Goal: Transaction & Acquisition: Purchase product/service

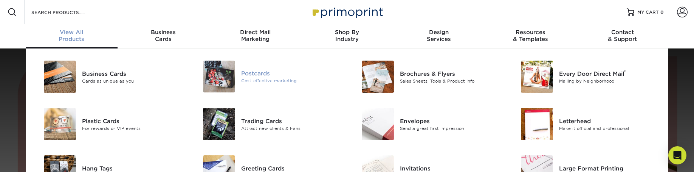
click at [255, 76] on div "Postcards" at bounding box center [291, 73] width 100 height 8
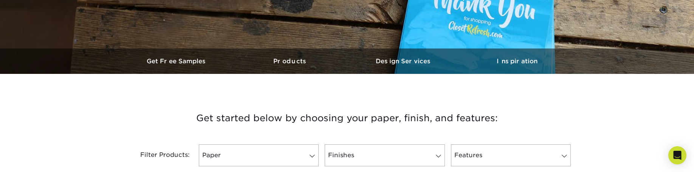
scroll to position [302, 0]
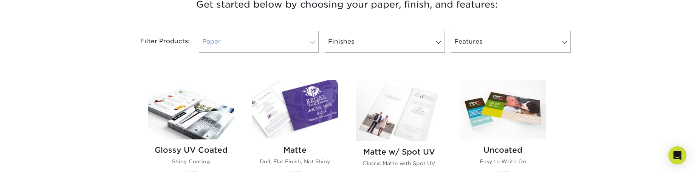
click at [317, 38] on link "Paper" at bounding box center [259, 42] width 120 height 22
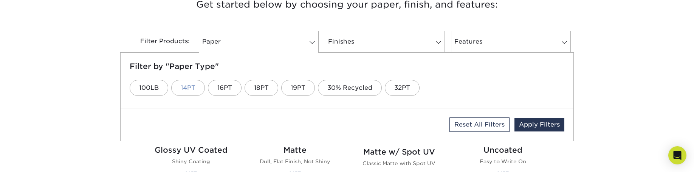
click at [176, 86] on link "14PT" at bounding box center [188, 88] width 34 height 16
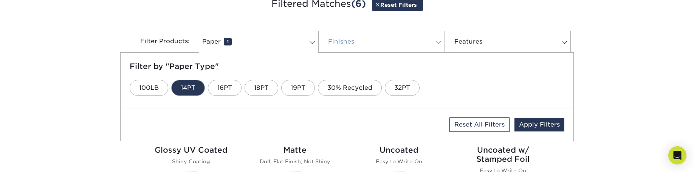
click at [419, 43] on link "Finishes 0" at bounding box center [385, 42] width 120 height 22
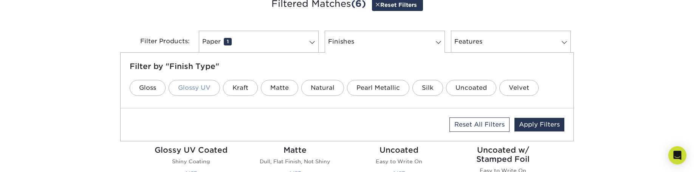
click at [194, 89] on link "Glossy UV" at bounding box center [194, 88] width 51 height 16
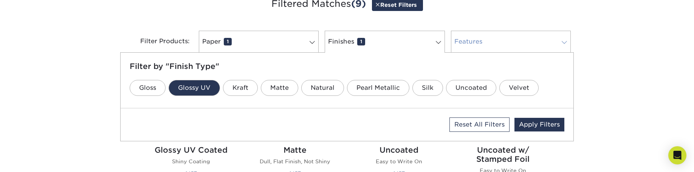
click at [488, 43] on link "Features 0" at bounding box center [511, 42] width 120 height 22
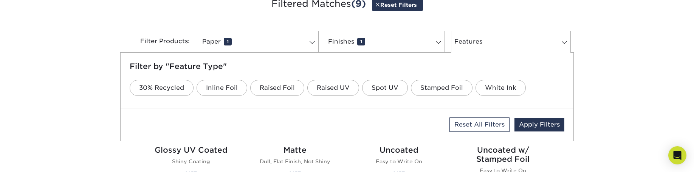
scroll to position [341, 0]
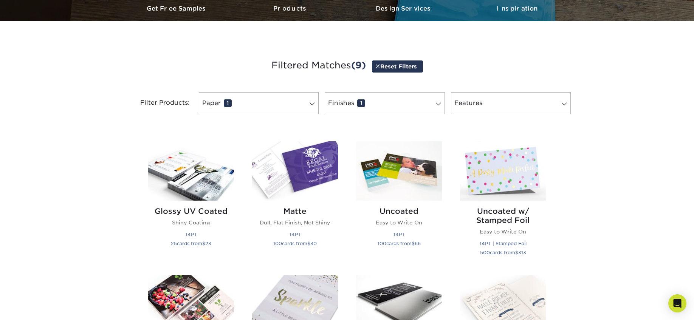
scroll to position [265, 0]
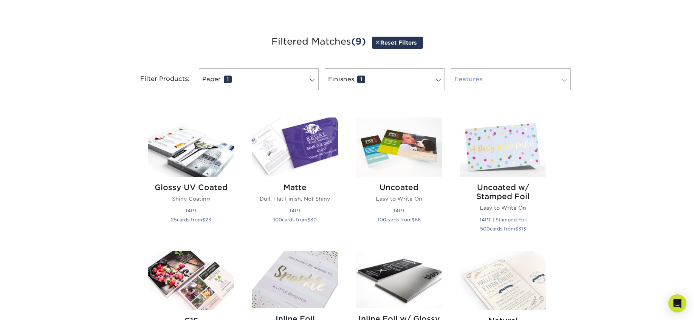
click at [550, 80] on link "Features 0" at bounding box center [511, 79] width 120 height 22
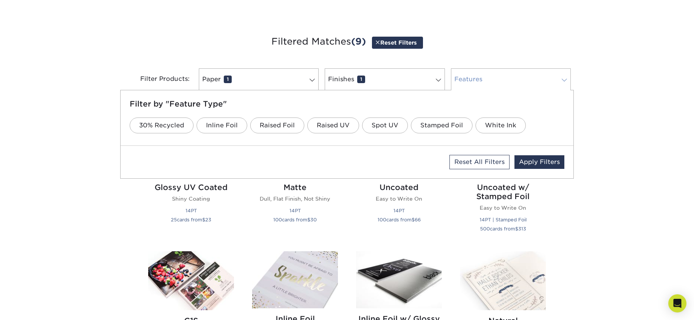
click at [548, 77] on link "Features 0" at bounding box center [511, 79] width 120 height 22
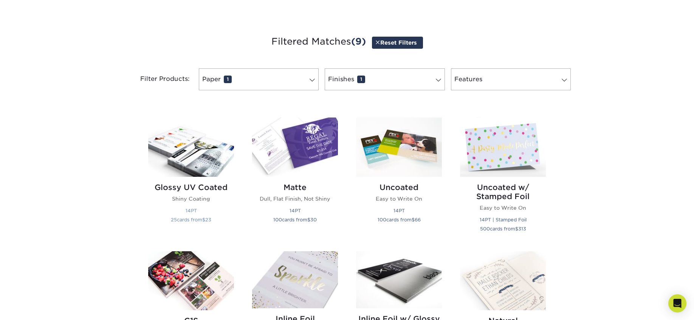
click at [178, 171] on div "Glossy UV Coated Shiny Coating 14PT 25 cards from $ 23" at bounding box center [191, 205] width 86 height 56
click at [184, 161] on img at bounding box center [191, 147] width 86 height 59
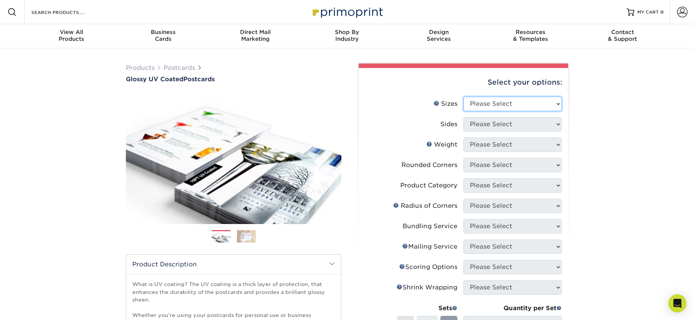
click at [497, 104] on select "Please Select 1.5" x 7" 2" x 4" 2" x 6" 2" x 7" 2" x 8" 2.12" x 5.5" 2.12" x 5.…" at bounding box center [512, 104] width 98 height 14
select select "4.00x6.00"
click at [463, 97] on select "Please Select 1.5" x 7" 2" x 4" 2" x 6" 2" x 7" 2" x 8" 2.12" x 5.5" 2.12" x 5.…" at bounding box center [512, 104] width 98 height 14
click at [514, 122] on select "Please Select Print Both Sides Print Front Only" at bounding box center [512, 124] width 98 height 14
select select "13abbda7-1d64-4f25-8bb2-c179b224825d"
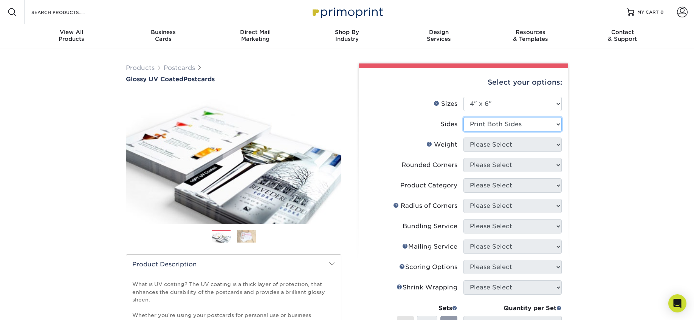
click at [463, 117] on select "Please Select Print Both Sides Print Front Only" at bounding box center [512, 124] width 98 height 14
click at [510, 147] on select "Please Select 14PT 16PT 18PT C1S" at bounding box center [512, 145] width 98 height 14
select select "14PT"
click at [463, 138] on select "Please Select 14PT 16PT 18PT C1S" at bounding box center [512, 145] width 98 height 14
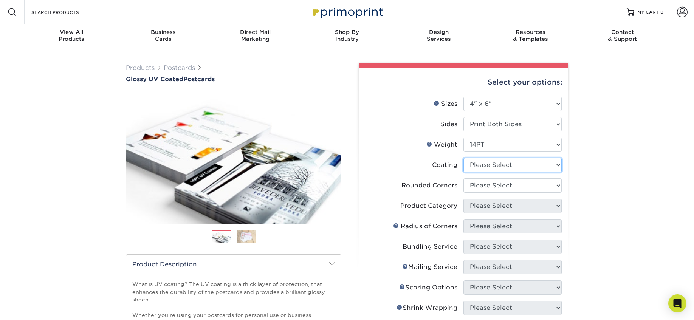
click at [511, 164] on select at bounding box center [512, 165] width 98 height 14
select select "ae367451-b2b8-45df-a344-0f05b6a12993"
click at [463, 158] on select at bounding box center [512, 165] width 98 height 14
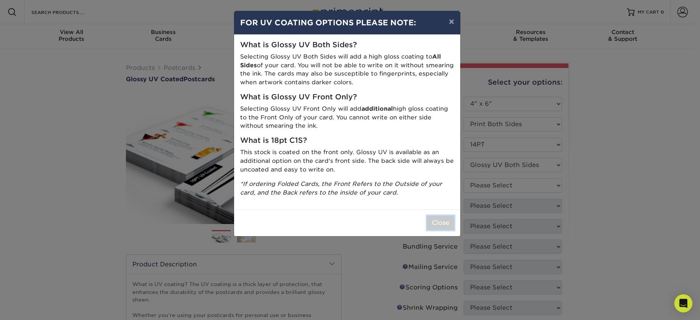
drag, startPoint x: 435, startPoint y: 219, endPoint x: 437, endPoint y: 222, distance: 4.3
click at [437, 222] on button "Close" at bounding box center [440, 223] width 27 height 14
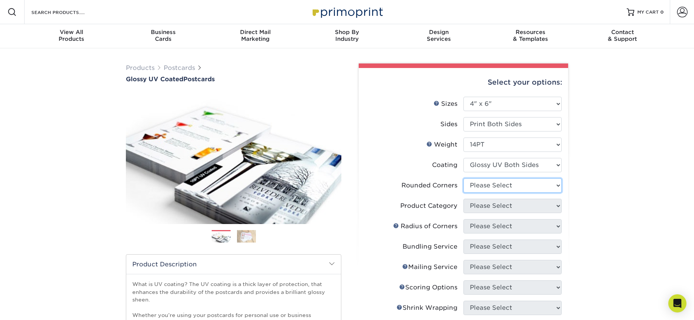
click at [513, 187] on select "Please Select Yes - Round 4 Corners No" at bounding box center [512, 185] width 98 height 14
select select "0"
click at [463, 178] on select "Please Select Yes - Round 4 Corners No" at bounding box center [512, 185] width 98 height 14
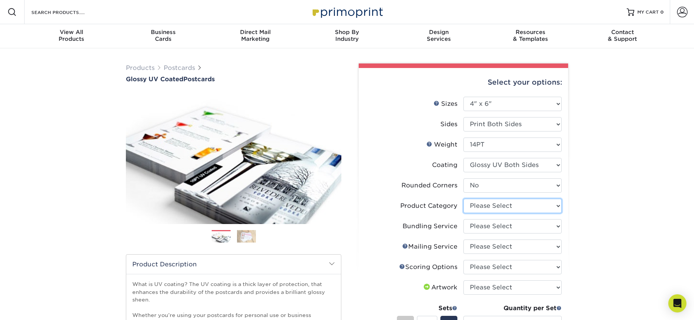
click at [507, 207] on select "Please Select Postcards" at bounding box center [512, 206] width 98 height 14
select select "9b7272e0-d6c8-4c3c-8e97-d3a1bcdab858"
click at [463, 199] on select "Please Select Postcards" at bounding box center [512, 206] width 98 height 14
click at [508, 228] on select "Please Select No Bundling Services Yes, Bundles of 50 (+2 Days) Yes, Bundles of…" at bounding box center [512, 226] width 98 height 14
select select "58689abb-25c0-461c-a4c3-a80b627d6649"
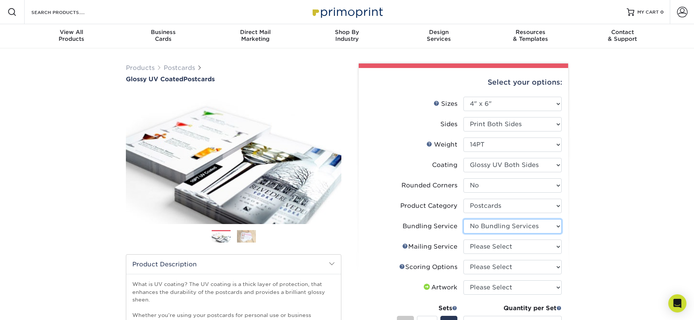
click at [463, 219] on select "Please Select No Bundling Services Yes, Bundles of 50 (+2 Days) Yes, Bundles of…" at bounding box center [512, 226] width 98 height 14
click at [511, 248] on select "Please Select No Direct Mailing Service No, I will mail/stamp/imprint Direct Ma…" at bounding box center [512, 247] width 98 height 14
select select "3e5e9bdd-d78a-4c28-a41d-fe1407925ca6"
click at [463, 240] on select "Please Select No Direct Mailing Service No, I will mail/stamp/imprint Direct Ma…" at bounding box center [512, 247] width 98 height 14
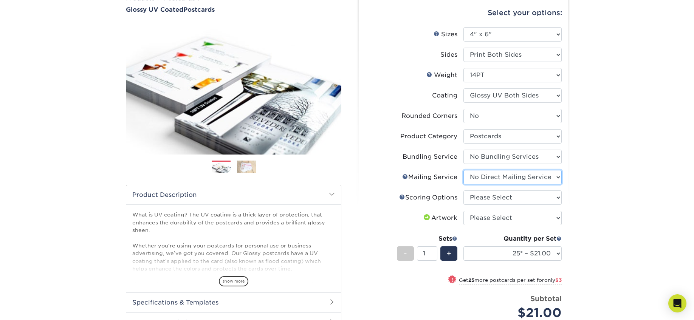
scroll to position [76, 0]
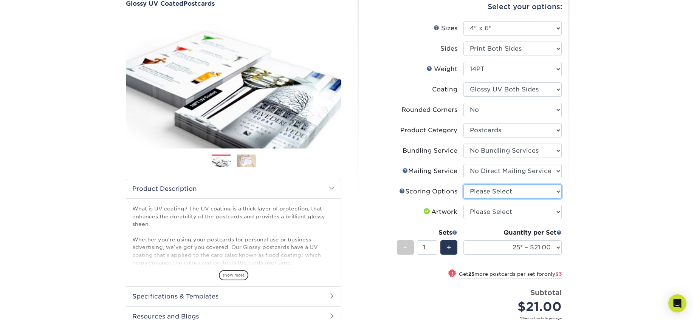
click at [518, 193] on select "Please Select No Scoring One Score" at bounding box center [512, 191] width 98 height 14
select select "16ebe401-5398-422d-8cb0-f3adbb82deb5"
click at [463, 184] on select "Please Select No Scoring One Score" at bounding box center [512, 191] width 98 height 14
click at [515, 211] on select "Please Select I will upload files I need a design - $150" at bounding box center [512, 212] width 98 height 14
select select "upload"
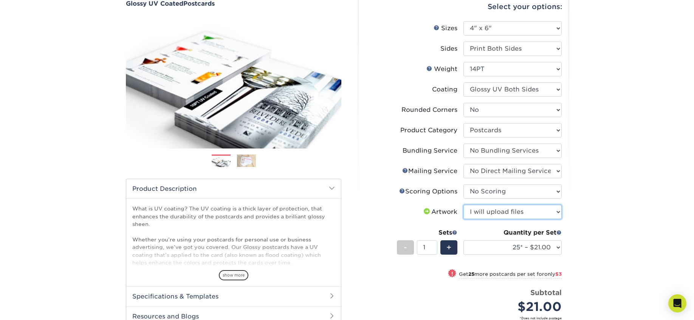
click at [463, 205] on select "Please Select I will upload files I need a design - $150" at bounding box center [512, 212] width 98 height 14
click at [550, 248] on select "25* – $21.00 50* – $24.00 75* – $30.00 100* – $39.00 250* – $62.00 500 – $85.00…" at bounding box center [512, 247] width 98 height 14
click at [463, 240] on select "25* – $21.00 50* – $24.00 75* – $30.00 100* – $39.00 250* – $62.00 500 – $85.00…" at bounding box center [512, 247] width 98 height 14
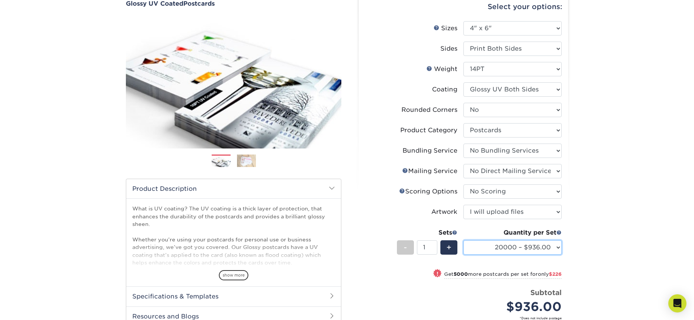
click at [535, 244] on select "25* – $21.00 50* – $24.00 75* – $30.00 100* – $39.00 250* – $62.00 500 – $85.00…" at bounding box center [512, 247] width 98 height 14
select select "2500 – $162.00"
click at [463, 240] on select "25* – $21.00 50* – $24.00 75* – $30.00 100* – $39.00 250* – $62.00 500 – $85.00…" at bounding box center [512, 247] width 98 height 14
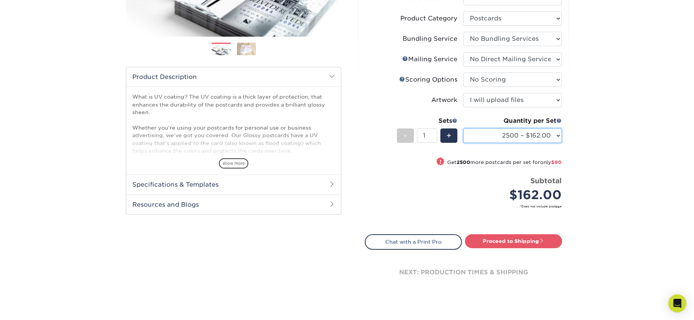
scroll to position [189, 0]
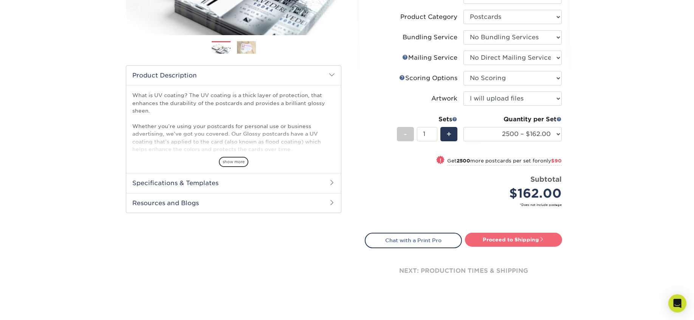
click at [543, 240] on span at bounding box center [541, 239] width 5 height 5
type input "Set 1"
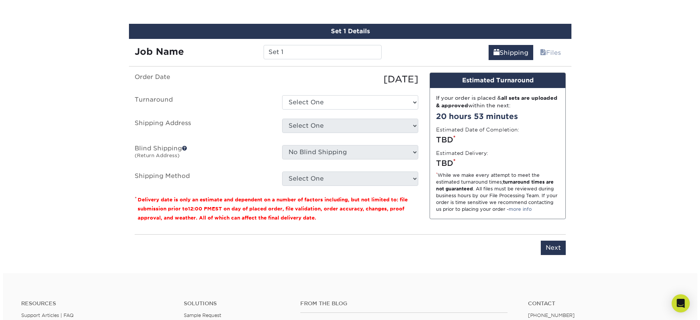
scroll to position [443, 0]
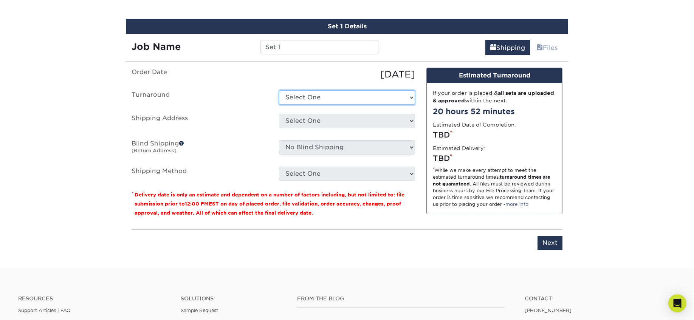
click at [335, 97] on select "Select One 2-4 Business Days 2 Day Next Business Day" at bounding box center [347, 97] width 136 height 14
select select "7c050b47-aa2d-459d-94e7-0634e2f1cc49"
click at [279, 90] on select "Select One 2-4 Business Days 2 Day Next Business Day" at bounding box center [347, 97] width 136 height 14
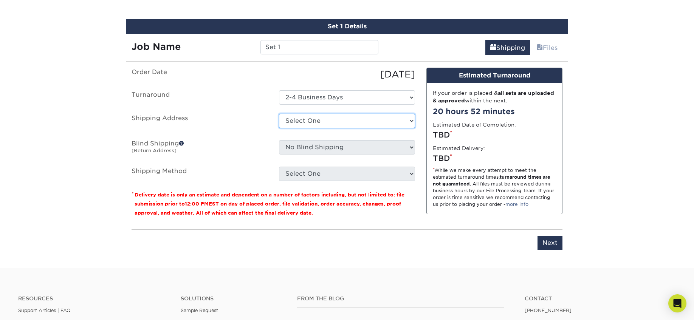
click at [346, 118] on select "Select One + Add New Address - Login" at bounding box center [347, 121] width 136 height 14
select select "newaddress"
click at [279, 114] on select "Select One + Add New Address - Login" at bounding box center [347, 121] width 136 height 14
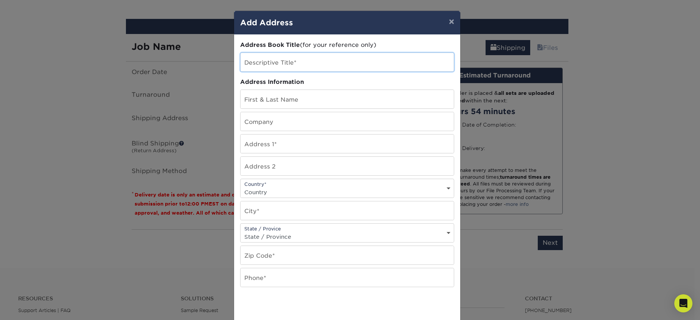
click at [298, 66] on input "text" at bounding box center [346, 62] width 213 height 19
type input "test"
click at [311, 99] on input "text" at bounding box center [346, 99] width 213 height 19
type input "Jane Lowell Evans"
type input "1637 Great Plain Avenue"
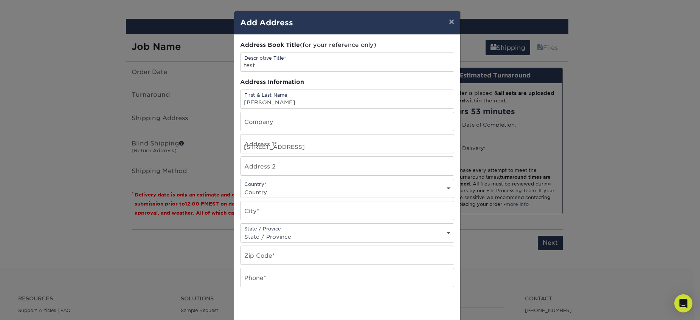
select select "US"
type input "Needham"
select select "MA"
type input "02492-1207"
type input "7812544508"
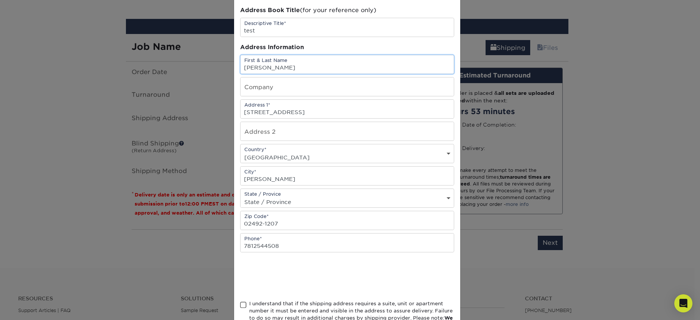
scroll to position [91, 0]
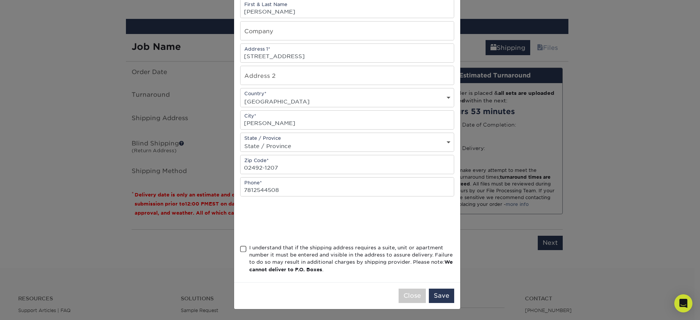
click at [241, 249] on span at bounding box center [243, 249] width 6 height 7
click at [0, 0] on input "I understand that if the shipping address requires a suite, unit or apartment n…" at bounding box center [0, 0] width 0 height 0
click at [440, 294] on button "Save" at bounding box center [441, 296] width 25 height 14
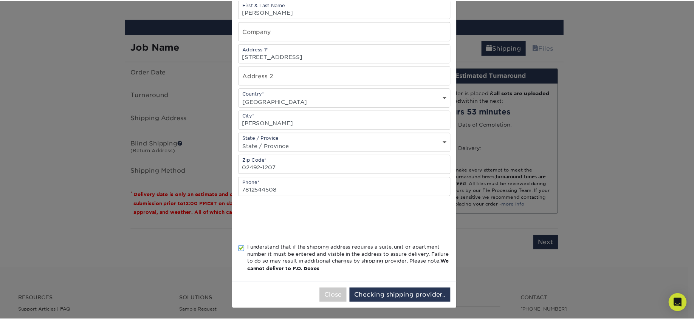
scroll to position [0, 0]
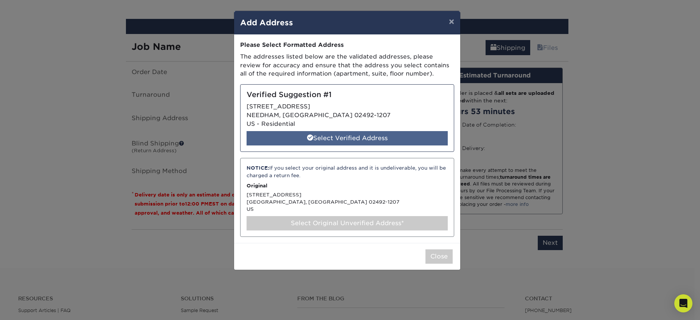
click at [362, 140] on div "Select Verified Address" at bounding box center [346, 138] width 201 height 14
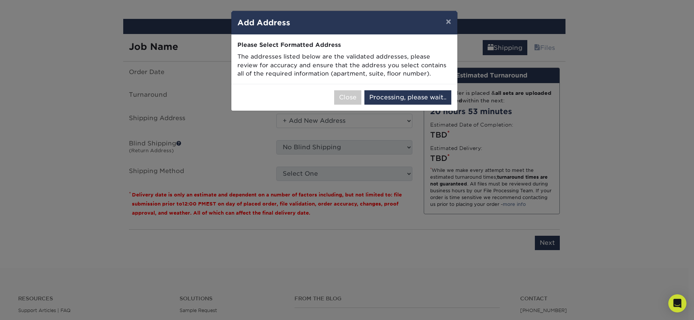
select select "286349"
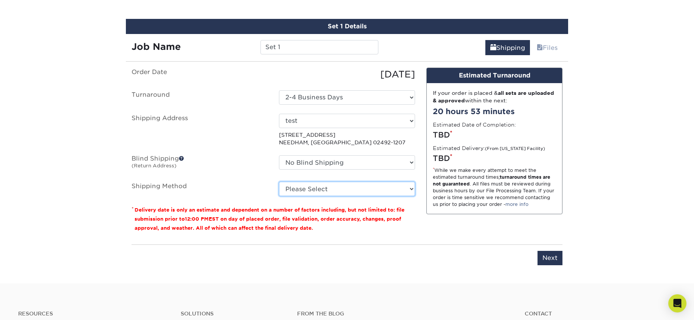
click at [370, 190] on select "Please Select Ground Shipping (+$30.98) 3 Day Shipping Service (+$46.55) 2 Day …" at bounding box center [347, 189] width 136 height 14
select select "03"
click at [279, 182] on select "Please Select Ground Shipping (+$30.98) 3 Day Shipping Service (+$46.55) 2 Day …" at bounding box center [347, 189] width 136 height 14
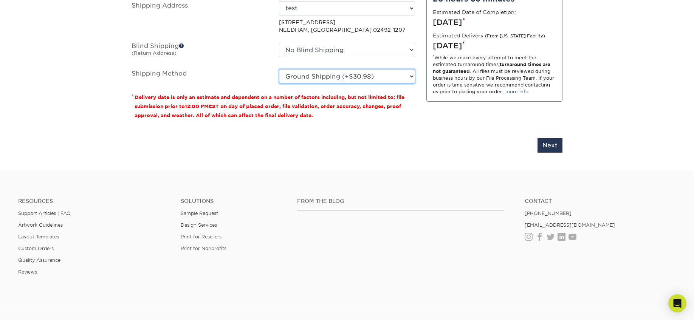
scroll to position [556, 0]
click at [546, 149] on input "Next" at bounding box center [549, 145] width 25 height 14
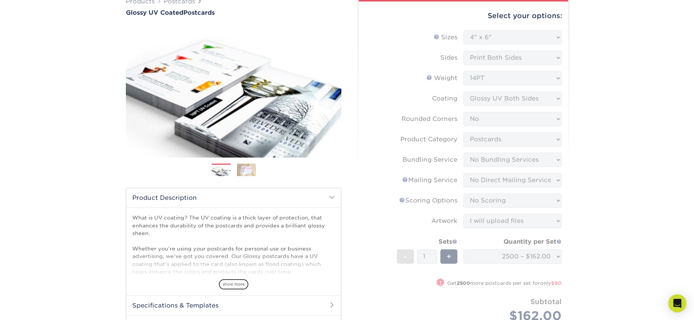
scroll to position [65, 0]
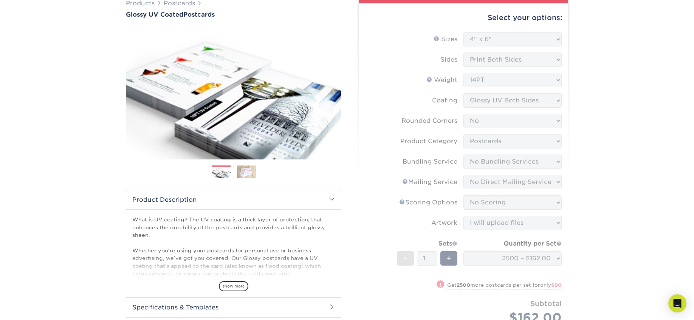
click at [530, 260] on form "Sizes Help Sizes Please Select 1.5" x 7" 2" x 4" 2" x 6" 2" x 7" 2" x 8" 2.12" …" at bounding box center [463, 190] width 197 height 316
click at [594, 154] on div "Products Postcards Glossy UV Coated Postcards Previous Next show more 25" at bounding box center [347, 316] width 694 height 664
